Goal: Information Seeking & Learning: Learn about a topic

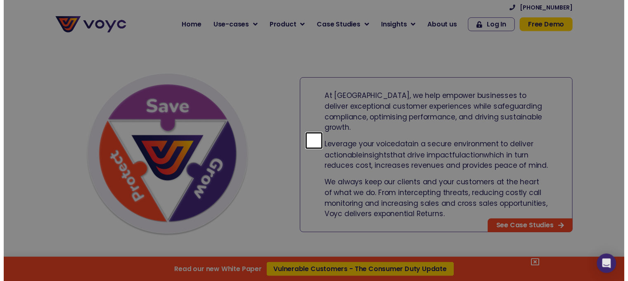
scroll to position [413, 0]
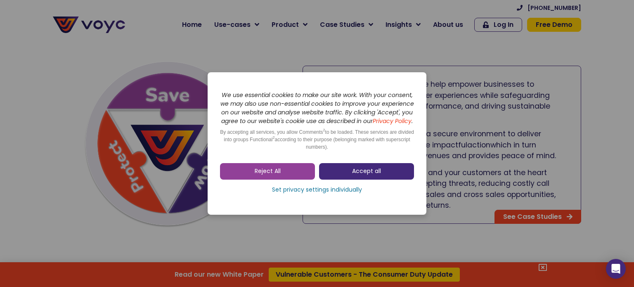
click at [345, 170] on link "Accept all" at bounding box center [366, 171] width 95 height 17
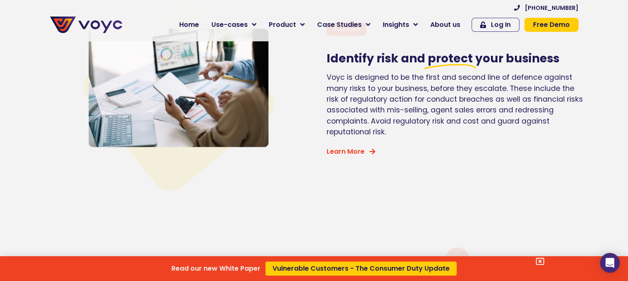
scroll to position [1899, 0]
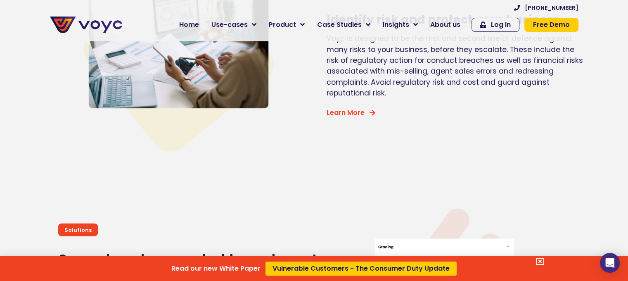
click at [447, 22] on div "Read our new White Paper Vulnerable Customers - The Consumer Duty Update" at bounding box center [314, 140] width 628 height 281
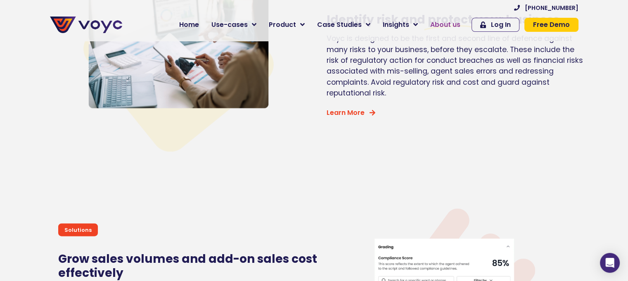
click at [460, 24] on span "About us" at bounding box center [445, 25] width 30 height 10
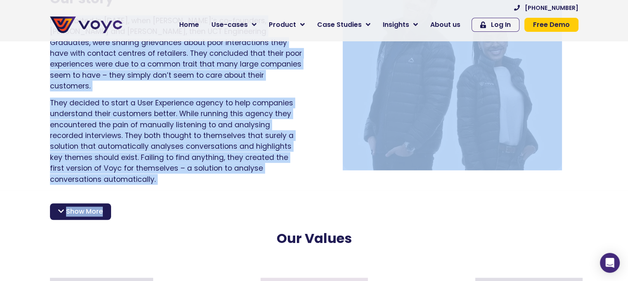
scroll to position [619, 0]
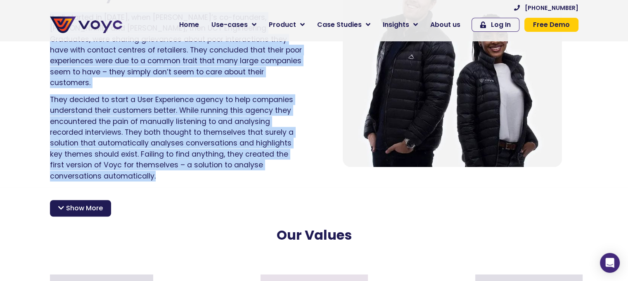
drag, startPoint x: 31, startPoint y: 139, endPoint x: 159, endPoint y: 164, distance: 129.6
click at [159, 164] on section "About us Our story It all started in 2015, when Voyc’s co-founders, Matthew and…" at bounding box center [314, 54] width 628 height 266
copy div "It all started in 2015, when Voyc’s co-founders, Matthew and Lethabo, then UCT …"
click at [167, 175] on div "It all started in 2015, when Voyc’s co-founders, Matthew and Lethabo, then UCT …" at bounding box center [176, 99] width 252 height 175
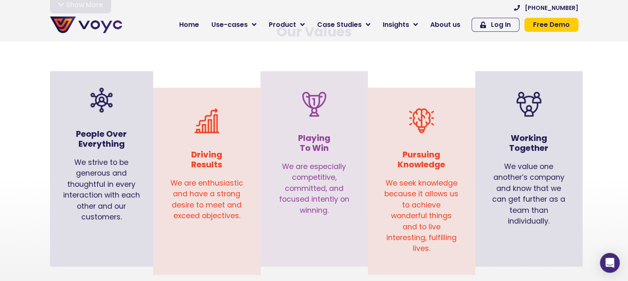
scroll to position [826, 0]
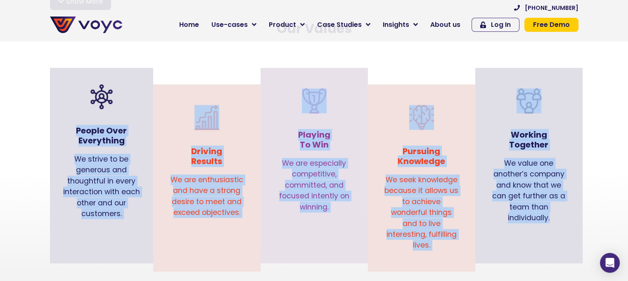
drag, startPoint x: 72, startPoint y: 116, endPoint x: 556, endPoint y: 211, distance: 493.5
click at [556, 211] on div "People Over Everything We strive to be generous and thoughtful in every interac…" at bounding box center [314, 173] width 537 height 195
copy div "People Over Everything We strive to be generous and thoughtful in every interac…"
click at [122, 125] on h3 "People Over Everything" at bounding box center [101, 135] width 78 height 20
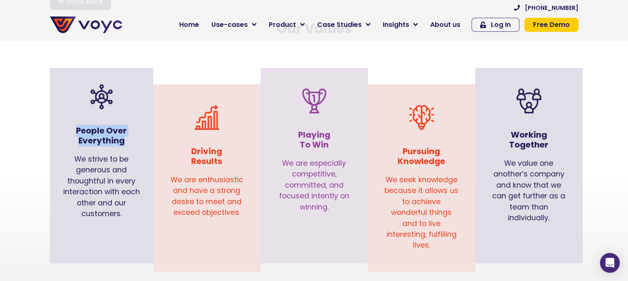
drag, startPoint x: 75, startPoint y: 119, endPoint x: 128, endPoint y: 126, distance: 54.1
click at [128, 126] on h3 "People Over Everything" at bounding box center [101, 135] width 78 height 20
copy h3 "People Over Everything"
